Goal: Information Seeking & Learning: Learn about a topic

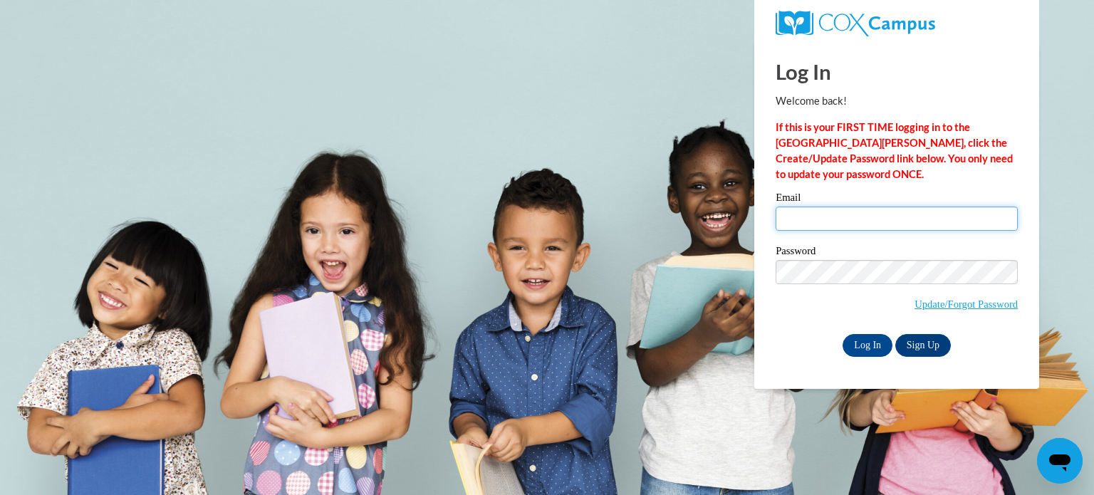
type input "mburns@kusd.edu"
click at [852, 213] on input "mburns@kusd.edu" at bounding box center [897, 219] width 242 height 24
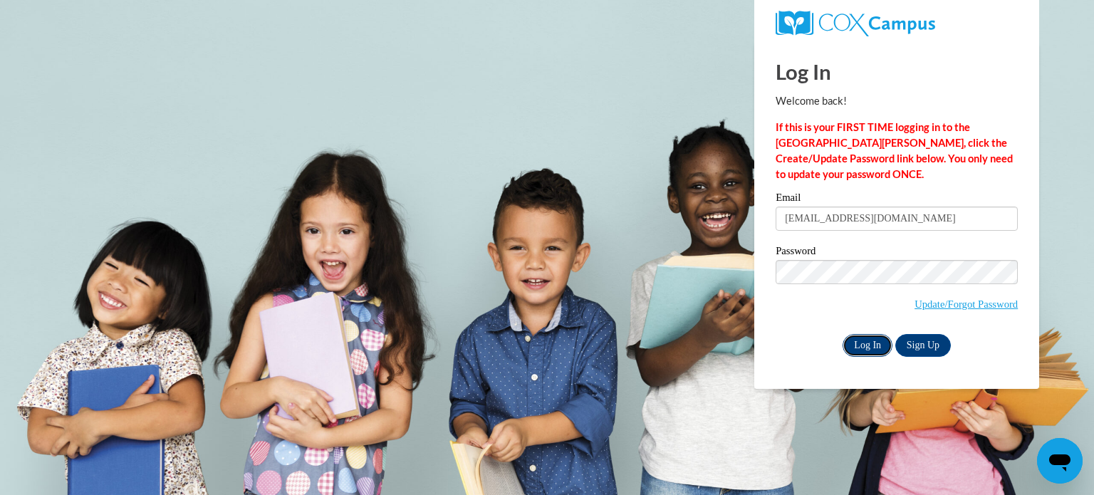
click at [858, 344] on input "Log In" at bounding box center [868, 345] width 50 height 23
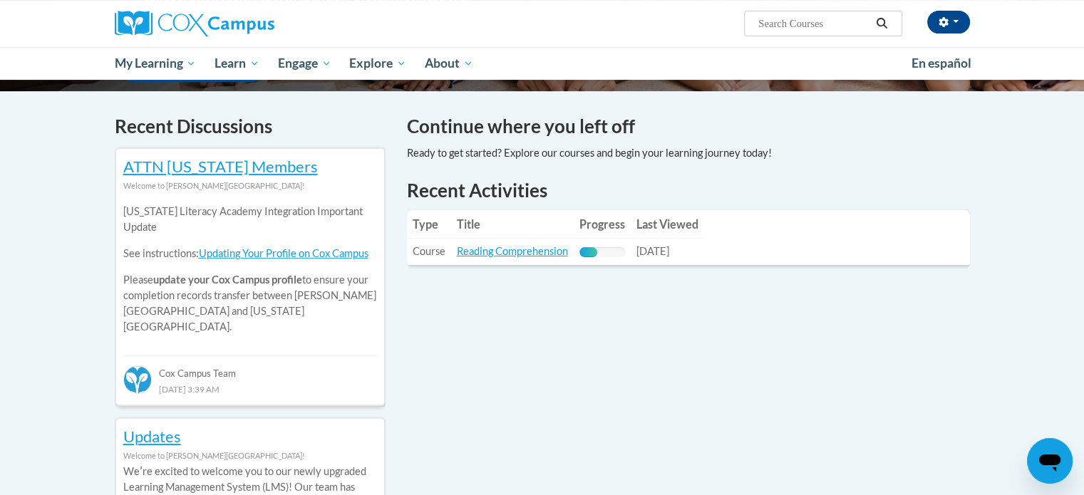
scroll to position [410, 0]
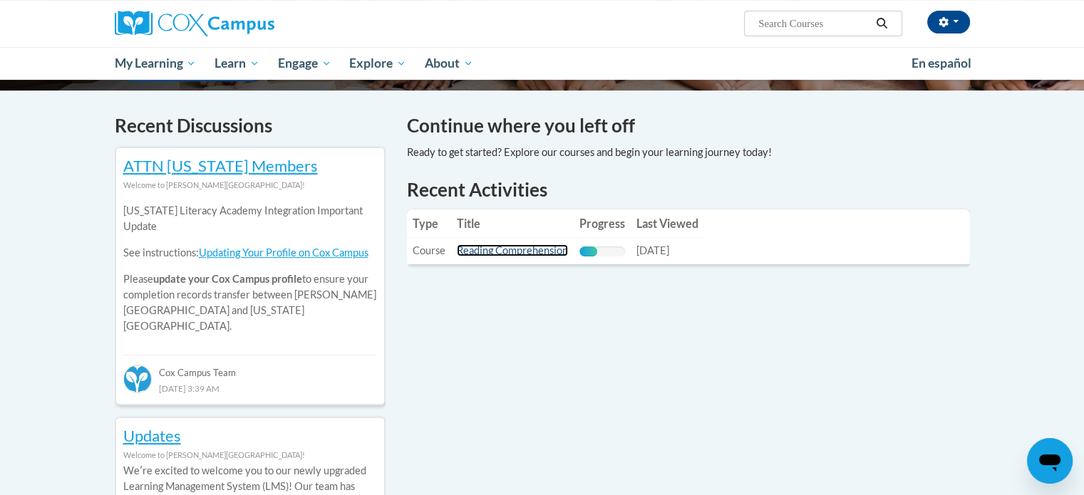
click at [503, 251] on link "Reading Comprehension" at bounding box center [512, 250] width 111 height 12
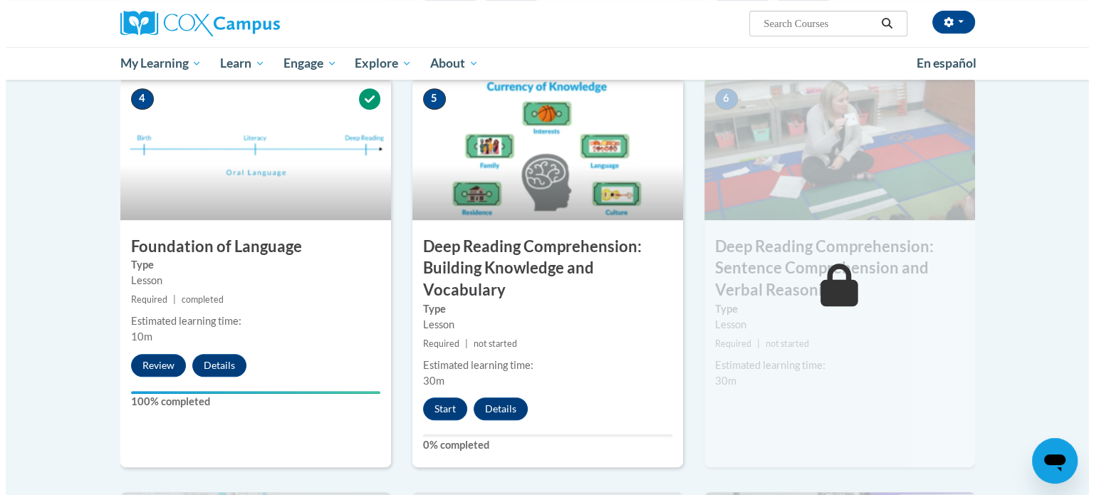
scroll to position [669, 0]
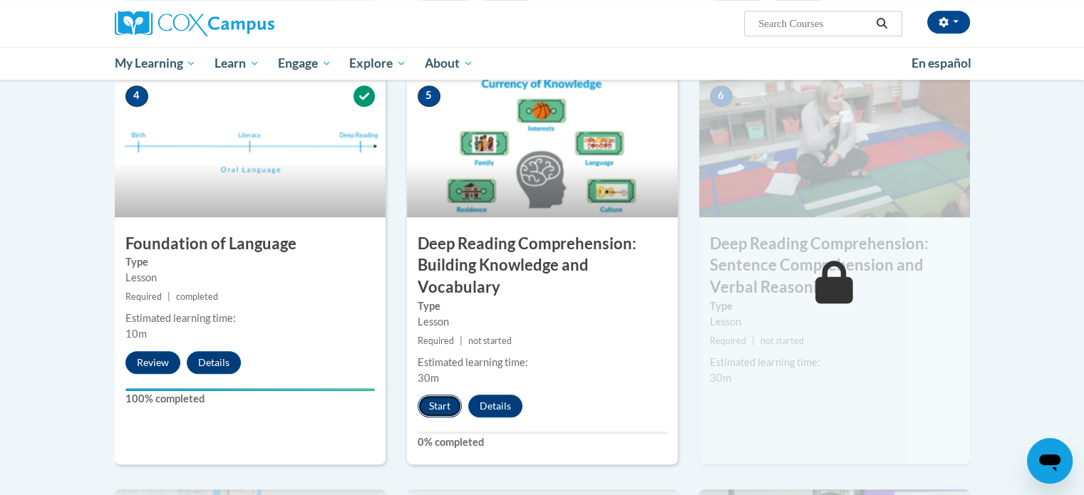
click at [433, 409] on button "Start" at bounding box center [440, 406] width 44 height 23
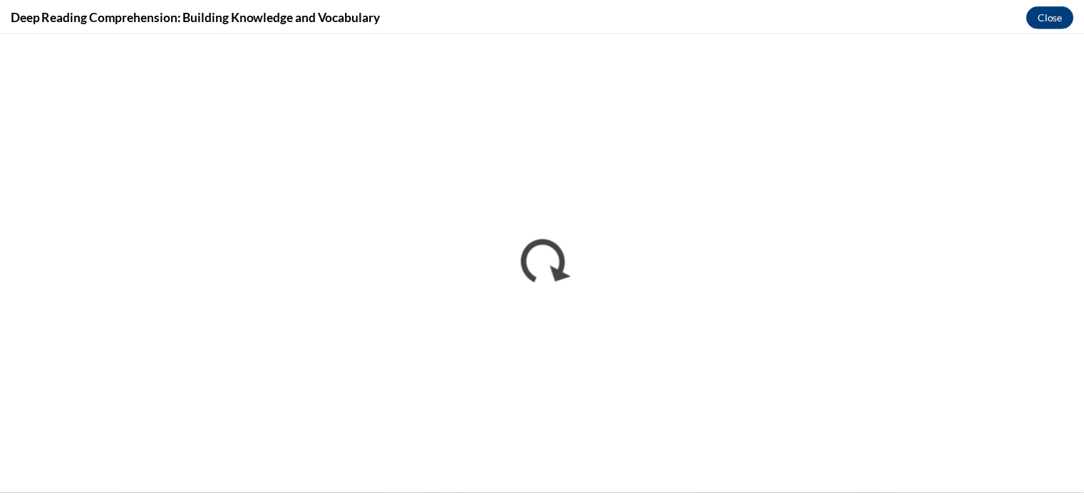
scroll to position [0, 0]
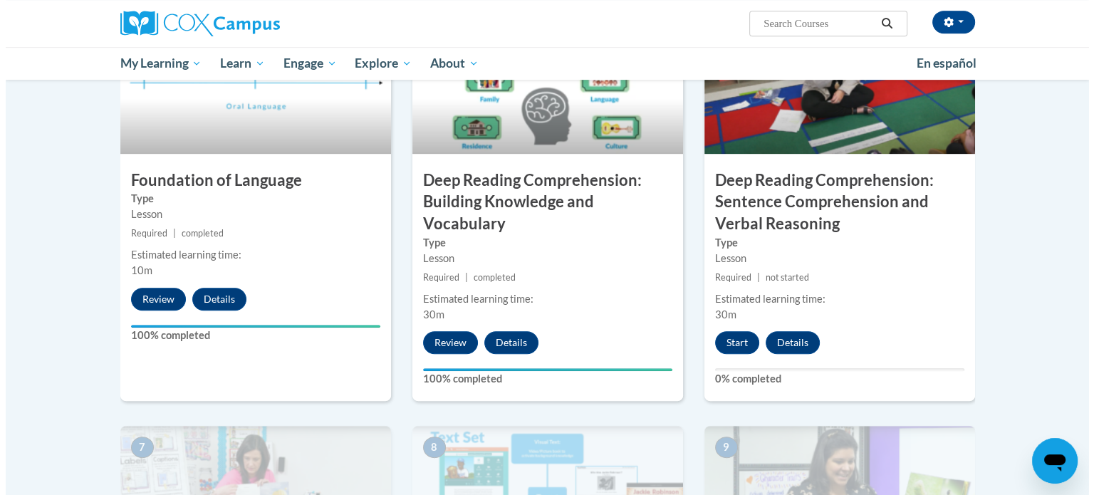
scroll to position [717, 0]
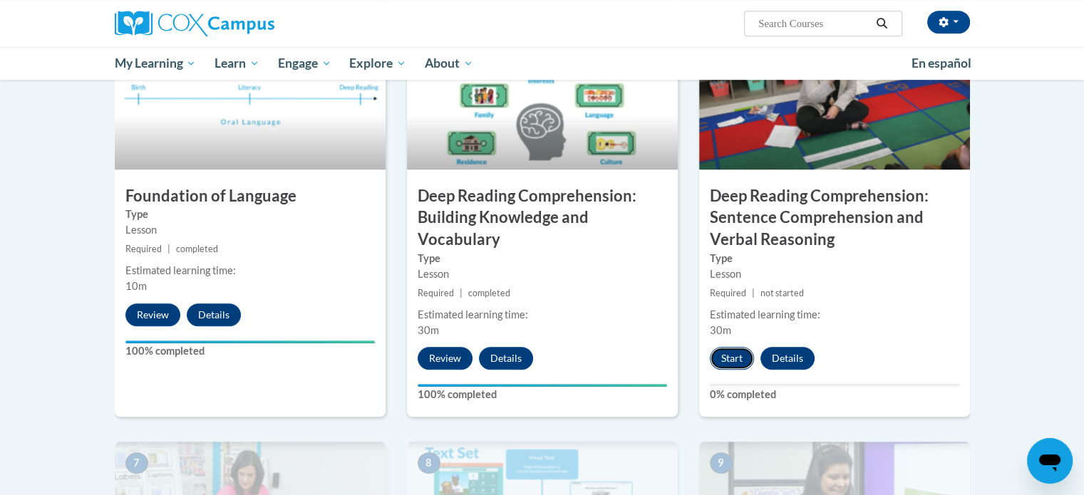
click at [719, 356] on button "Start" at bounding box center [732, 358] width 44 height 23
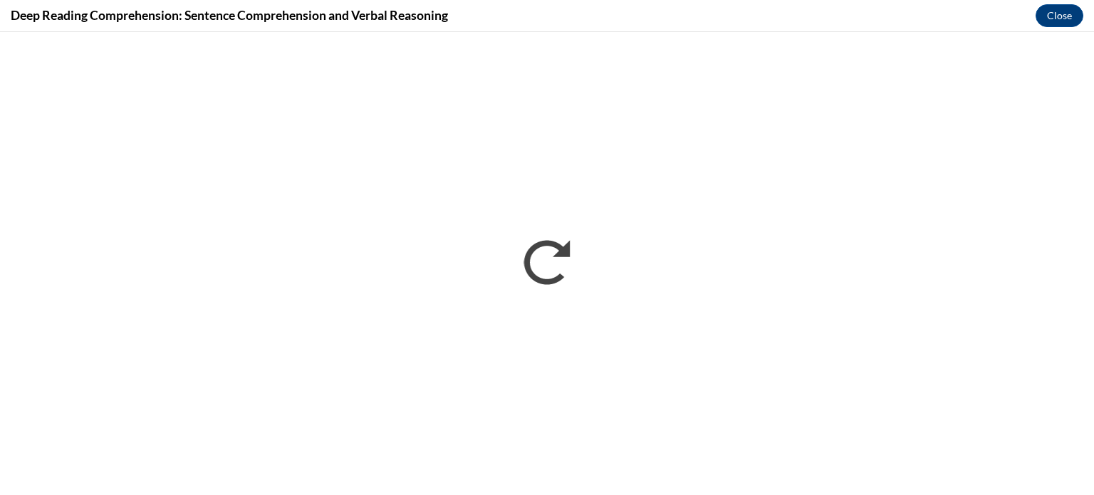
scroll to position [0, 0]
